Goal: Transaction & Acquisition: Purchase product/service

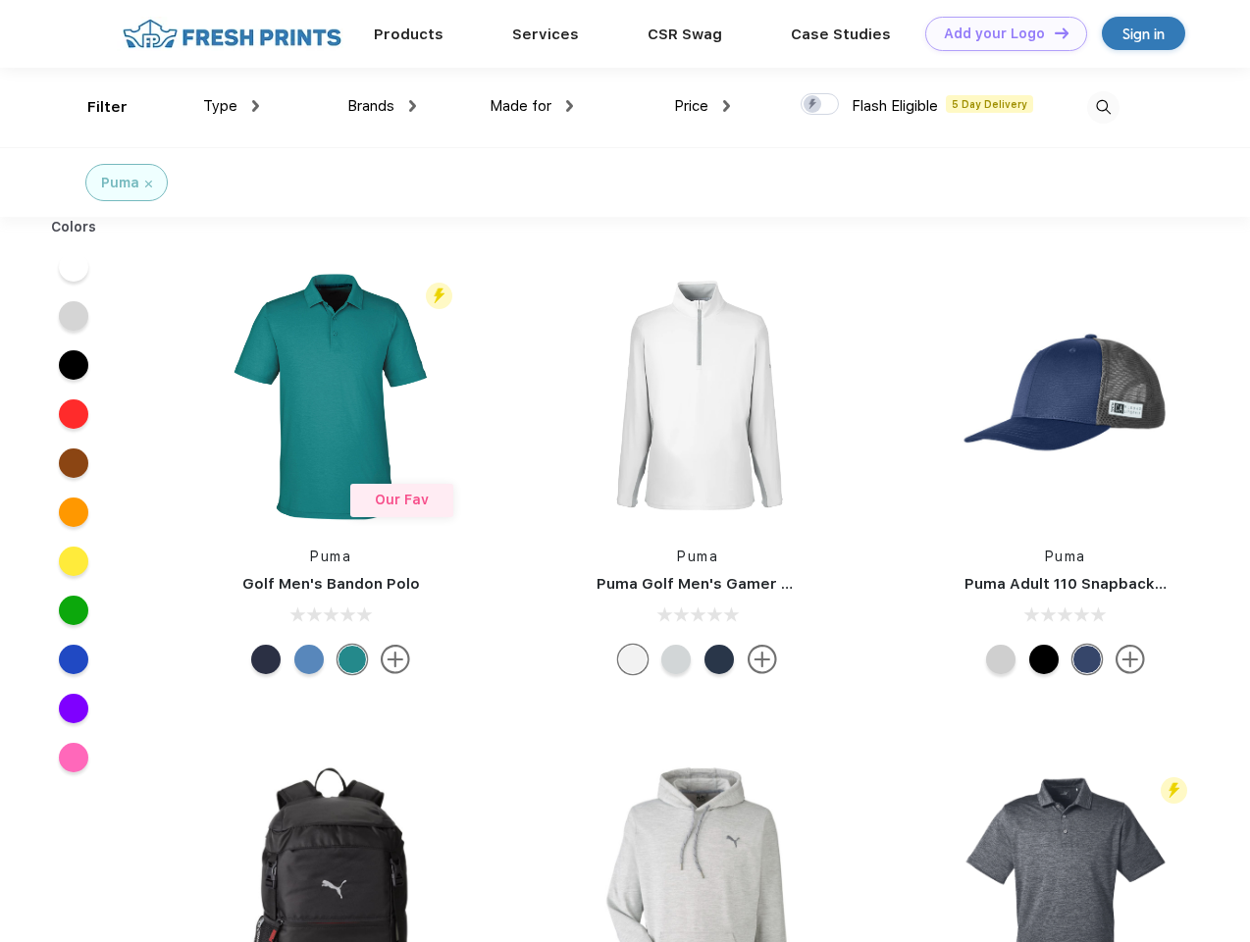
click at [999, 33] on link "Add your Logo Design Tool" at bounding box center [1006, 34] width 162 height 34
click at [0, 0] on div "Design Tool" at bounding box center [0, 0] width 0 height 0
click at [1053, 32] on link "Add your Logo Design Tool" at bounding box center [1006, 34] width 162 height 34
click at [94, 107] on div "Filter" at bounding box center [107, 107] width 40 height 23
click at [232, 106] on span "Type" at bounding box center [220, 106] width 34 height 18
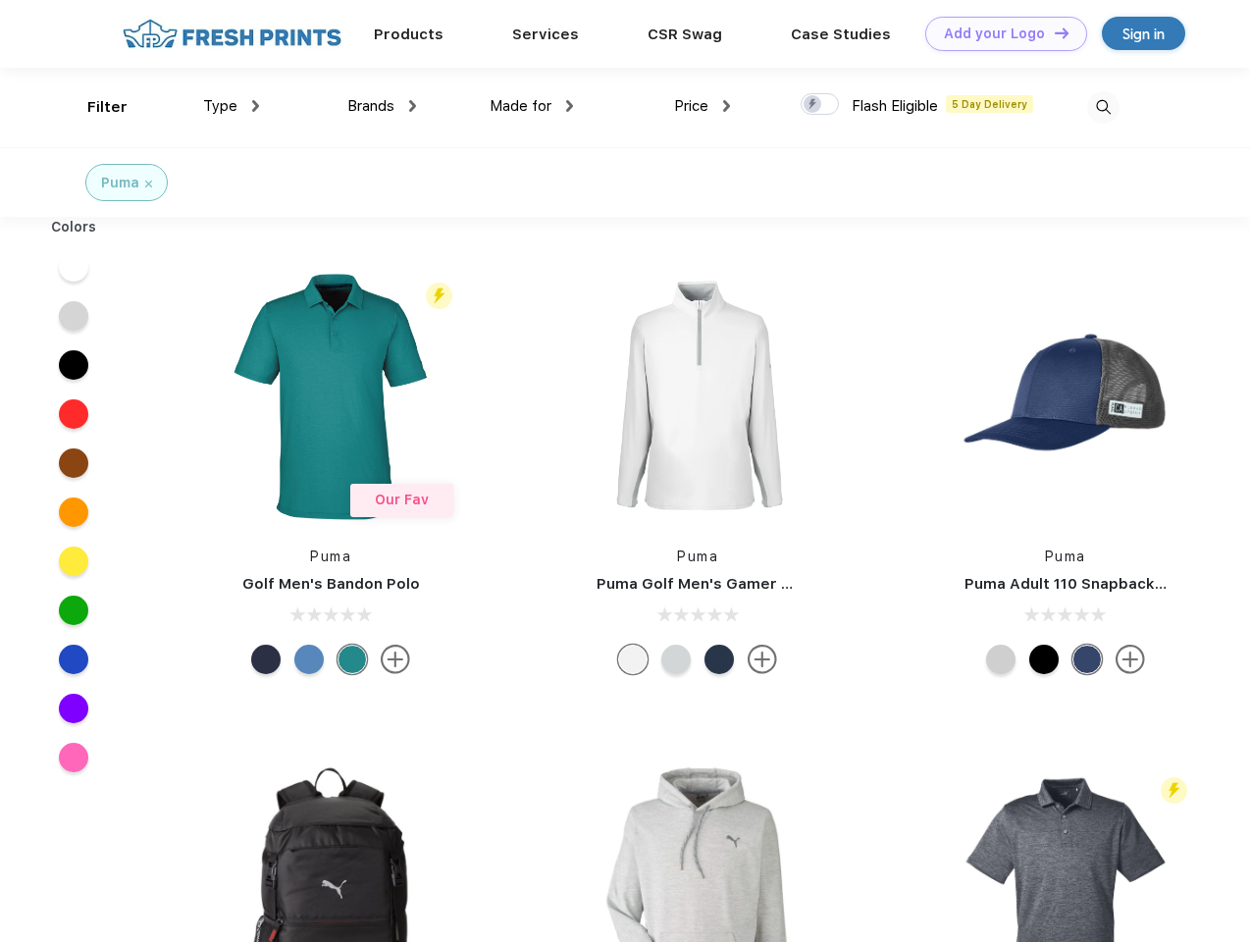
click at [382, 106] on span "Brands" at bounding box center [370, 106] width 47 height 18
click at [532, 106] on span "Made for" at bounding box center [521, 106] width 62 height 18
click at [703, 106] on span "Price" at bounding box center [691, 106] width 34 height 18
click at [820, 105] on div at bounding box center [820, 104] width 38 height 22
click at [814, 105] on input "checkbox" at bounding box center [807, 98] width 13 height 13
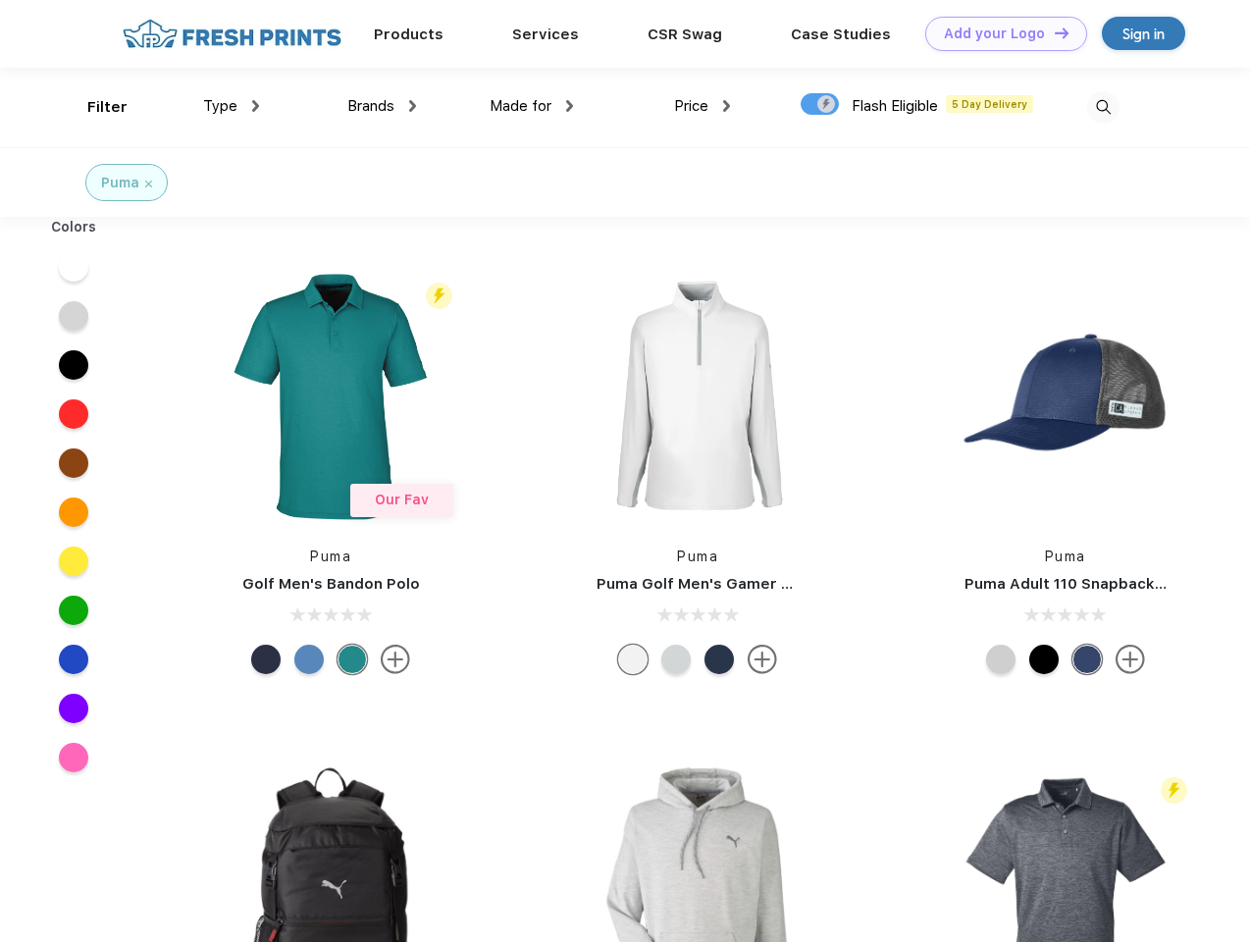
click at [1103, 107] on img at bounding box center [1103, 107] width 32 height 32
